Goal: Task Accomplishment & Management: Use online tool/utility

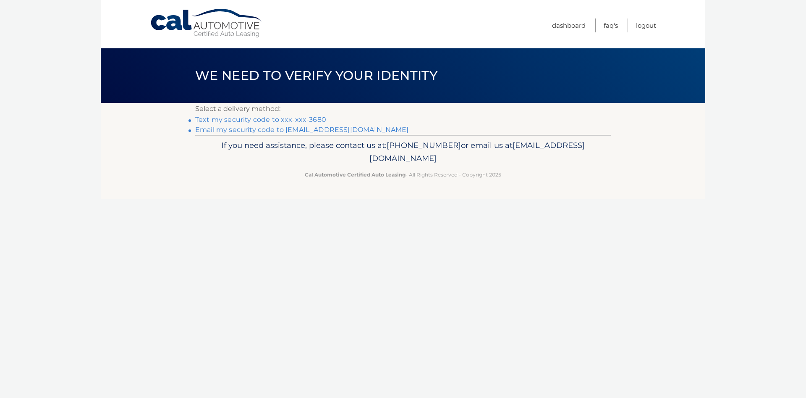
click at [301, 118] on link "Text my security code to xxx-xxx-3680" at bounding box center [260, 119] width 131 height 8
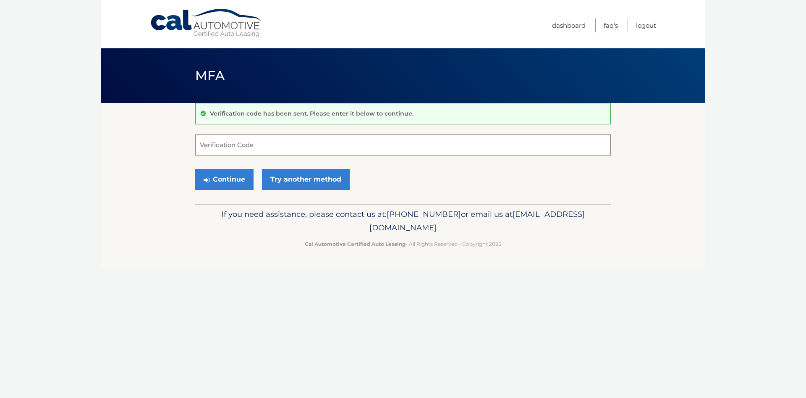
click at [250, 146] on input "Verification Code" at bounding box center [403, 144] width 416 height 21
type input "905437"
click at [221, 181] on button "Continue" at bounding box center [224, 179] width 58 height 21
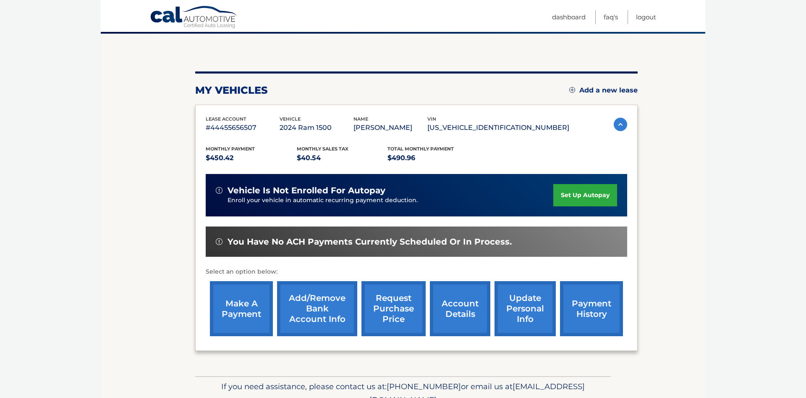
scroll to position [43, 0]
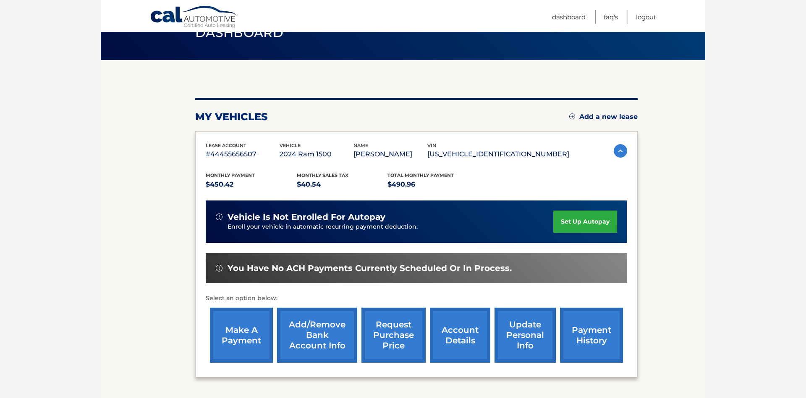
click at [249, 337] on link "make a payment" at bounding box center [241, 334] width 63 height 55
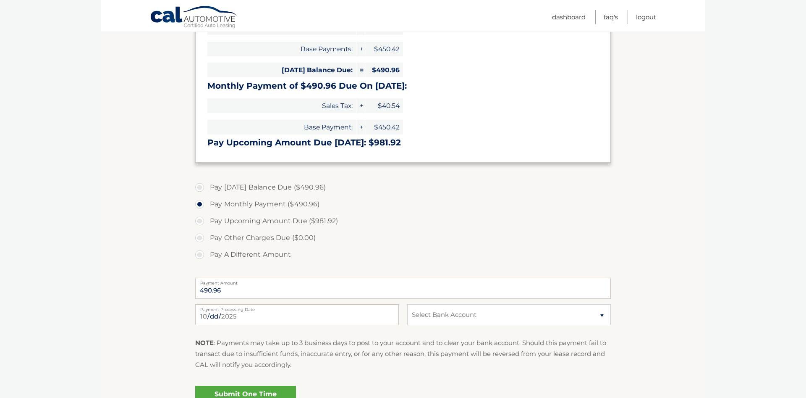
scroll to position [171, 0]
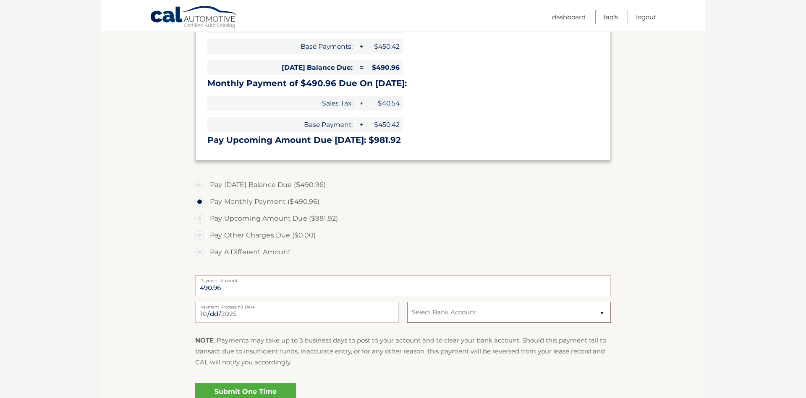
click at [407, 301] on select "Select Bank Account Savings TD BANK, NA *****8950 Checking [PERSON_NAME] FARGO …" at bounding box center [509, 311] width 204 height 21
select select "ZDhlNzUxMTItMzc1MS00MTVhLTgzYmEtMzgxM2M3MTc4ODJk"
click option "Checking [PERSON_NAME] FARGO BANK *****6546" at bounding box center [0, 0] width 0 height 0
click at [267, 388] on link "Submit One Time Payment" at bounding box center [245, 396] width 101 height 27
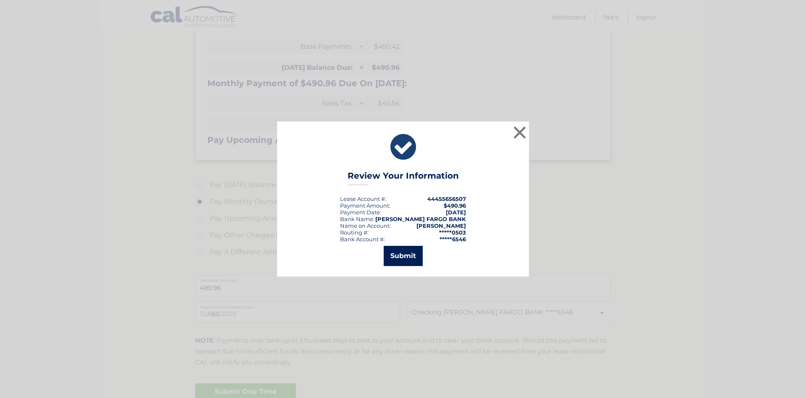
click at [408, 258] on button "Submit" at bounding box center [403, 256] width 39 height 20
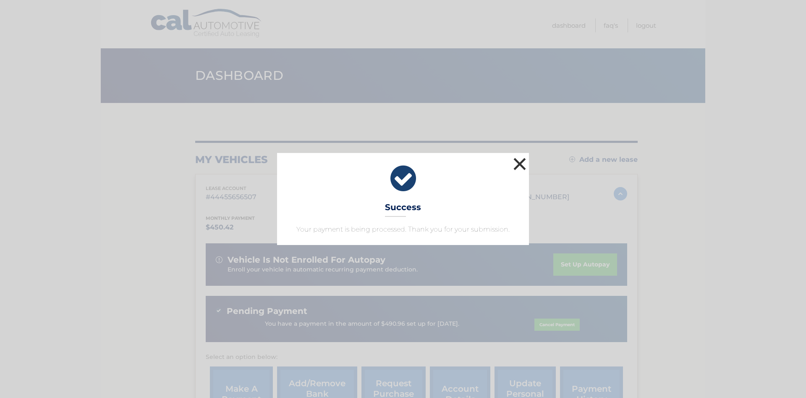
click at [519, 162] on button "×" at bounding box center [519, 163] width 17 height 17
